Goal: Task Accomplishment & Management: Use online tool/utility

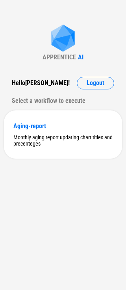
click at [107, 275] on div "APPRENTICE AI Hello Joyce ! Logout Select a workflow to execute Aging-report Mo…" at bounding box center [63, 145] width 126 height 290
click at [92, 84] on span "Logout" at bounding box center [96, 83] width 18 height 6
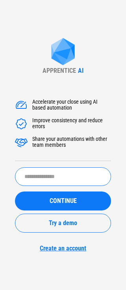
click at [57, 177] on input "text" at bounding box center [63, 176] width 96 height 19
type input "**********"
click at [15, 191] on button "CONTINUE" at bounding box center [63, 200] width 96 height 19
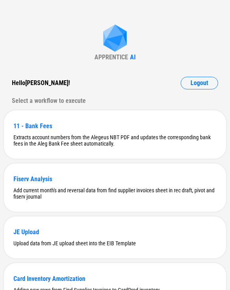
drag, startPoint x: 71, startPoint y: 50, endPoint x: 73, endPoint y: 42, distance: 7.7
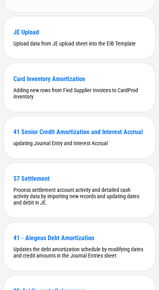
scroll to position [141, 0]
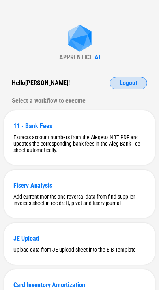
click at [121, 86] on span "Logout" at bounding box center [129, 83] width 18 height 6
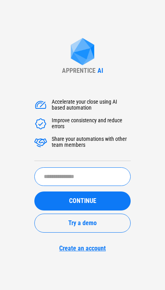
click at [86, 179] on input "text" at bounding box center [82, 176] width 96 height 19
type input "**********"
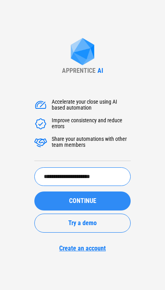
click at [72, 204] on span "CONTINUE" at bounding box center [82, 201] width 27 height 6
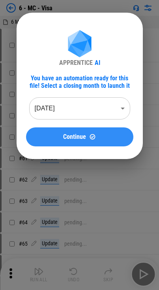
click at [40, 141] on button "Continue" at bounding box center [79, 136] width 107 height 19
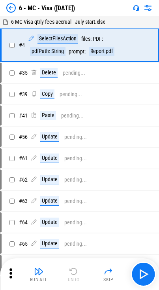
click at [14, 6] on img at bounding box center [10, 7] width 9 height 9
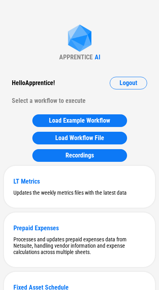
click at [134, 81] on span "Logout" at bounding box center [129, 83] width 18 height 6
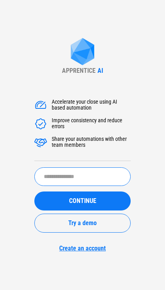
click at [97, 179] on input "text" at bounding box center [82, 176] width 96 height 19
type input "**********"
click at [34, 191] on button "CONTINUE" at bounding box center [82, 200] width 96 height 19
